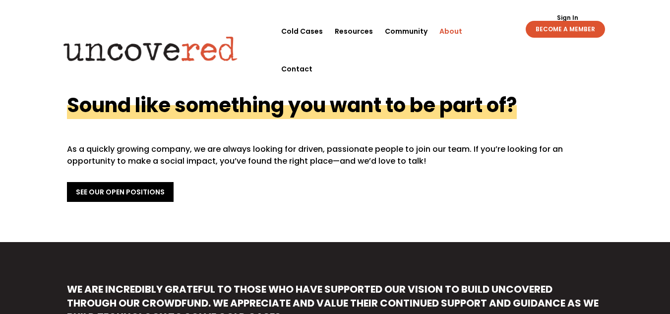
scroll to position [396, 0]
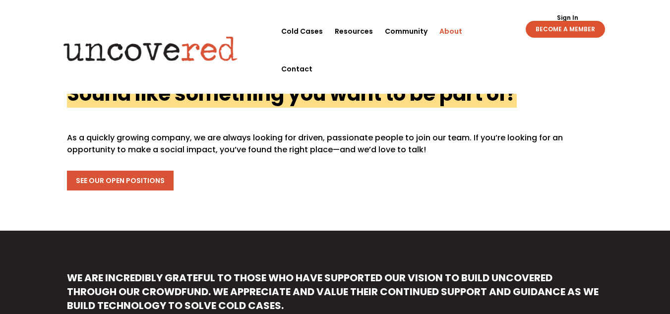
click at [152, 171] on link "See Our Open Positions" at bounding box center [120, 181] width 107 height 20
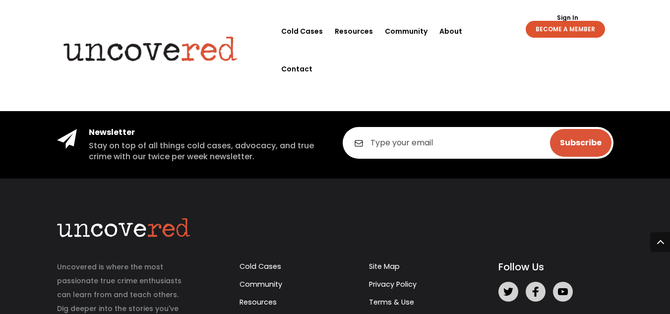
scroll to position [550, 0]
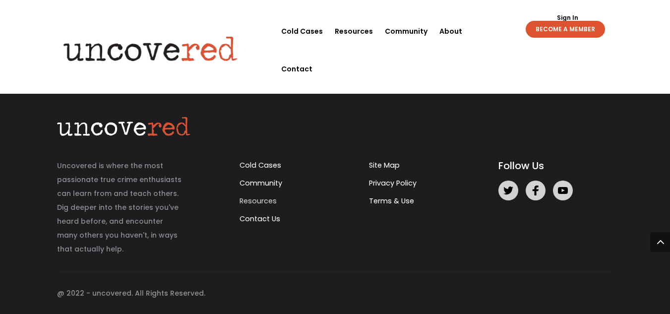
click at [259, 197] on link "Resources" at bounding box center [257, 201] width 37 height 10
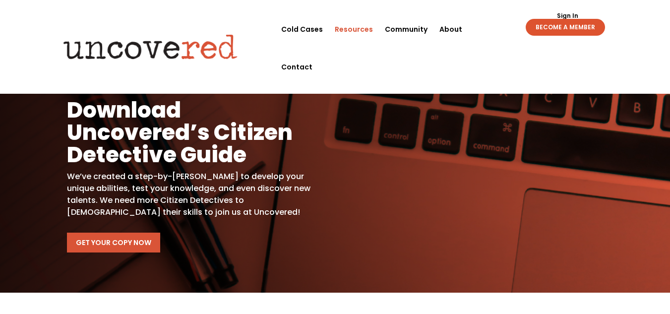
click at [121, 238] on link "Get Your Copy Now" at bounding box center [113, 242] width 93 height 20
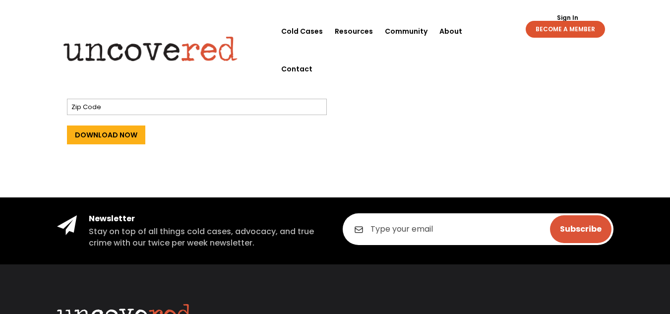
scroll to position [374, 0]
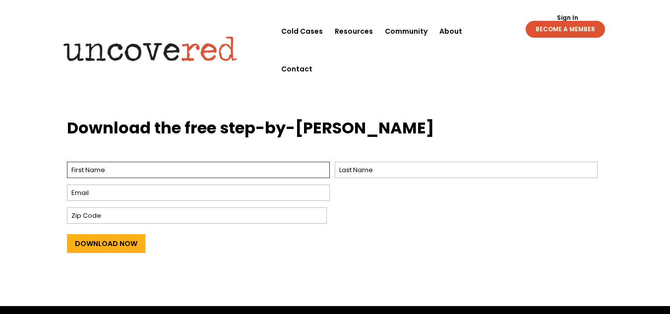
click at [105, 171] on input "First" at bounding box center [198, 170] width 263 height 16
type input "Kathy"
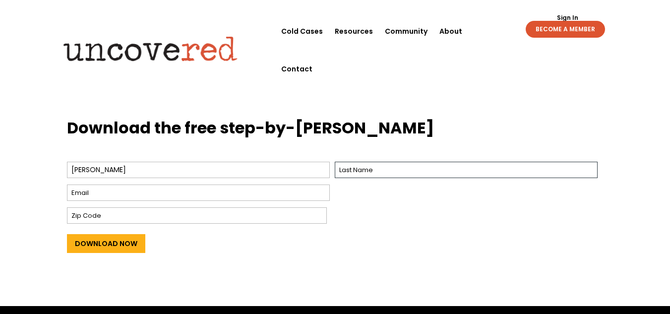
type input "Tisdale"
type input "kathytisdale12@gmail.com"
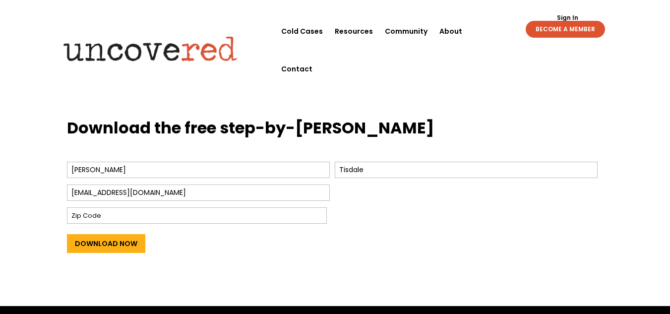
type input "70447"
drag, startPoint x: 174, startPoint y: 192, endPoint x: 50, endPoint y: 193, distance: 124.4
click at [0, 212] on div "Download the free step-by-step guide Name * Kathy First Tisdale Last Email * ka…" at bounding box center [335, 205] width 670 height 202
type input "kltiz7126@gmail.com"
click at [129, 247] on input "Download Now" at bounding box center [106, 243] width 78 height 19
